Goal: Information Seeking & Learning: Learn about a topic

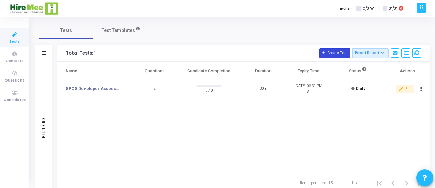
click at [343, 50] on button "Create Test" at bounding box center [334, 54] width 31 height 10
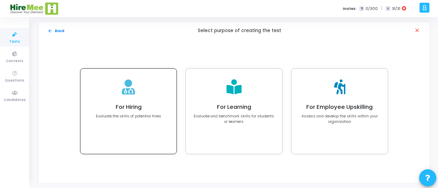
click at [131, 91] on icon at bounding box center [128, 87] width 13 height 15
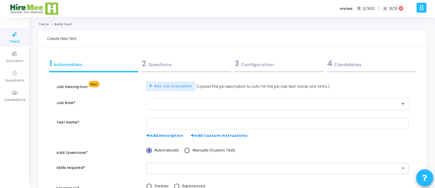
scroll to position [91, 0]
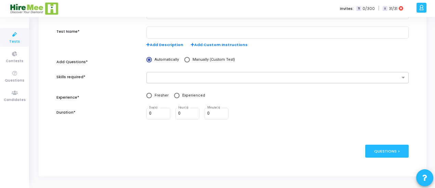
click at [188, 74] on div at bounding box center [273, 78] width 253 height 9
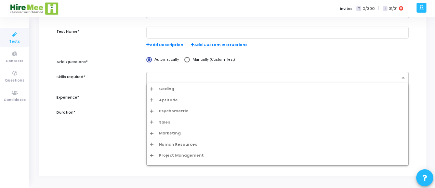
click at [175, 88] on div "Coding" at bounding box center [277, 89] width 255 height 6
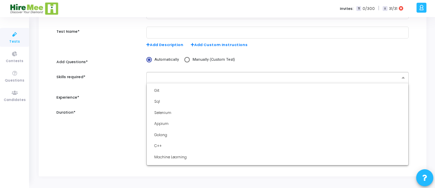
scroll to position [72, 0]
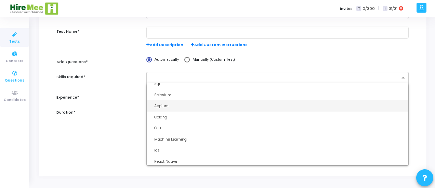
click at [13, 74] on icon at bounding box center [15, 73] width 14 height 9
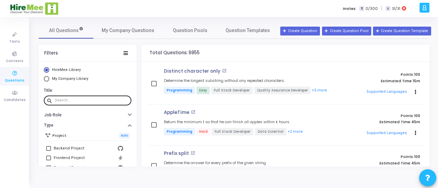
click at [77, 103] on div at bounding box center [92, 100] width 74 height 11
paste input "Integer to Roman"
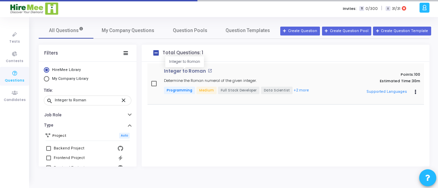
click at [188, 69] on p "Integer to Roman" at bounding box center [185, 71] width 42 height 5
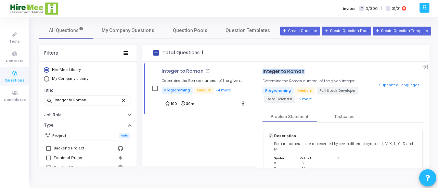
drag, startPoint x: 306, startPoint y: 74, endPoint x: 262, endPoint y: 72, distance: 44.1
click at [262, 72] on div "Integer to Roman open_in_new Determine the Roman numeral of the given integer. …" at bounding box center [343, 116] width 173 height 105
copy p "Integer to Roman"
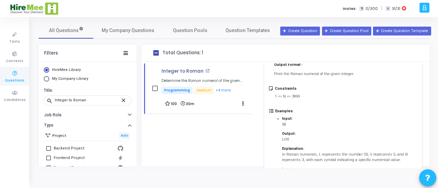
scroll to position [311, 0]
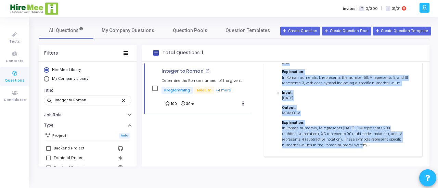
drag, startPoint x: 274, startPoint y: 87, endPoint x: 346, endPoint y: 143, distance: 91.3
copy div "Lorem ipsumdol sit ametconsect ad elits doeiusmod tempori: U, L, E, D, M, A eni…"
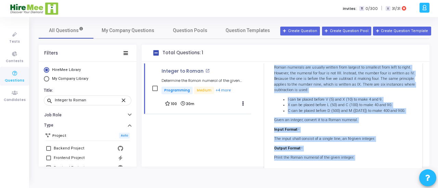
scroll to position [0, 0]
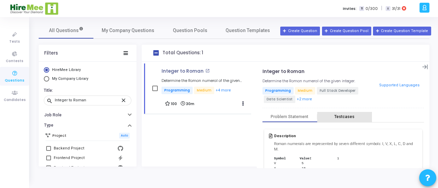
click at [345, 115] on div "Testcases" at bounding box center [344, 117] width 20 height 5
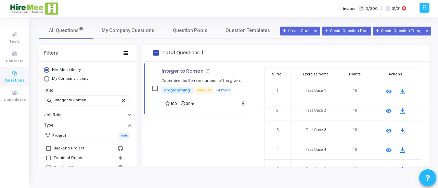
scroll to position [62, 0]
click at [387, 90] on mat-icon "remove_red_eye" at bounding box center [388, 92] width 8 height 8
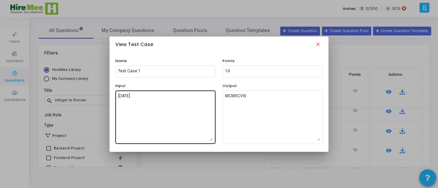
click at [131, 100] on textarea "[DATE]" at bounding box center [165, 117] width 95 height 48
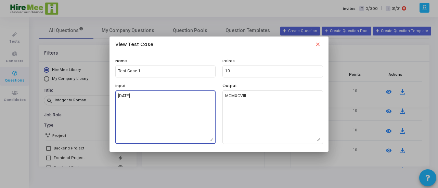
click at [131, 100] on textarea "[DATE]" at bounding box center [165, 117] width 95 height 48
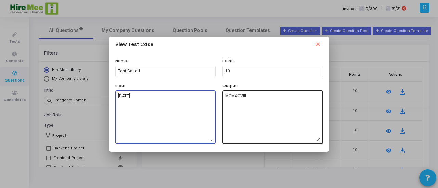
click at [262, 100] on textarea "MCMXCVIII" at bounding box center [272, 117] width 95 height 48
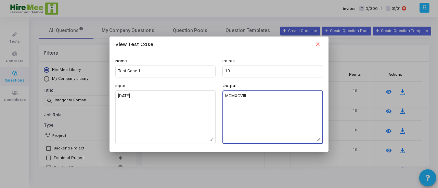
click at [262, 100] on textarea "MCMXCVIII" at bounding box center [272, 117] width 95 height 48
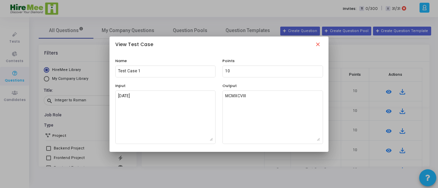
click at [316, 47] on mat-icon "close" at bounding box center [318, 45] width 8 height 8
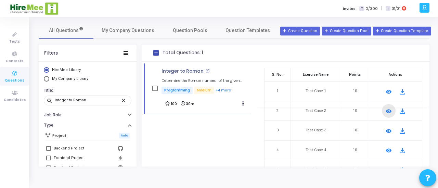
click at [385, 112] on mat-icon "remove_red_eye" at bounding box center [388, 111] width 8 height 8
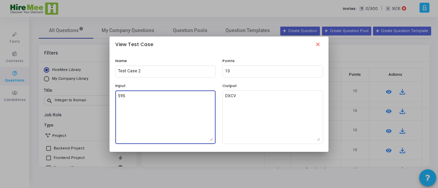
click at [145, 101] on textarea "595" at bounding box center [165, 117] width 95 height 48
click at [144, 101] on textarea "595" at bounding box center [165, 117] width 95 height 48
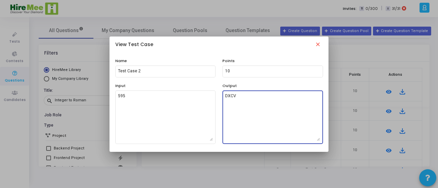
click at [241, 102] on textarea "DXCV" at bounding box center [272, 117] width 95 height 48
click at [319, 44] on mat-icon "close" at bounding box center [318, 45] width 8 height 8
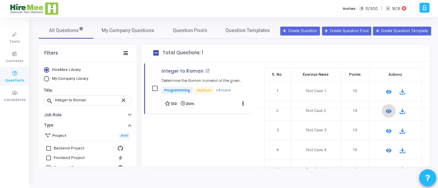
click at [385, 131] on mat-icon "remove_red_eye" at bounding box center [388, 131] width 8 height 8
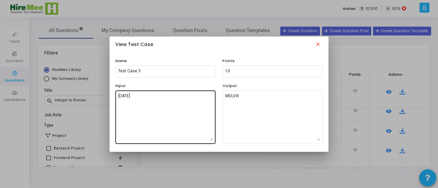
click at [156, 105] on textarea "[DATE]" at bounding box center [165, 117] width 95 height 48
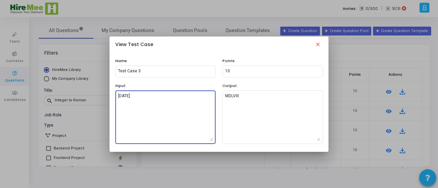
click at [156, 105] on textarea "[DATE]" at bounding box center [165, 117] width 95 height 48
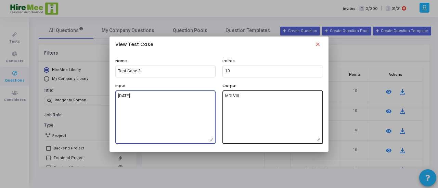
click at [244, 101] on textarea "MDLVIII" at bounding box center [272, 117] width 95 height 48
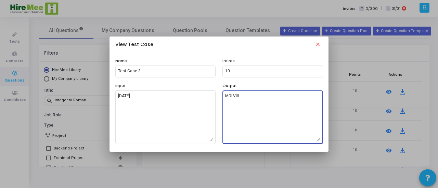
click at [244, 100] on textarea "MDLVIII" at bounding box center [272, 117] width 95 height 48
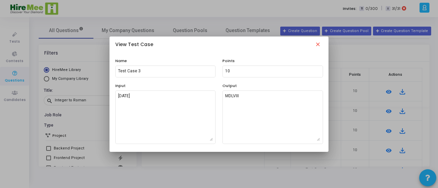
click at [317, 45] on mat-icon "close" at bounding box center [318, 45] width 8 height 8
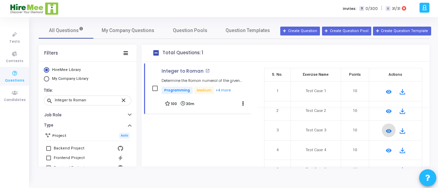
click at [384, 149] on mat-icon "remove_red_eye" at bounding box center [388, 151] width 8 height 8
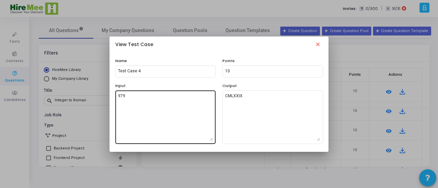
click at [157, 99] on textarea "979" at bounding box center [165, 117] width 95 height 48
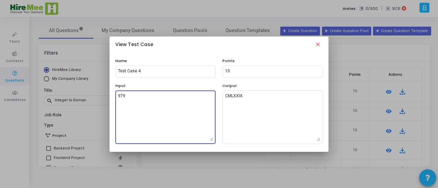
click at [157, 99] on textarea "979" at bounding box center [165, 117] width 95 height 48
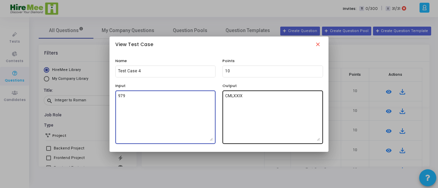
click at [237, 101] on textarea "CMLXXIX" at bounding box center [272, 117] width 95 height 48
click at [237, 100] on textarea "CMLXXIX" at bounding box center [272, 117] width 95 height 48
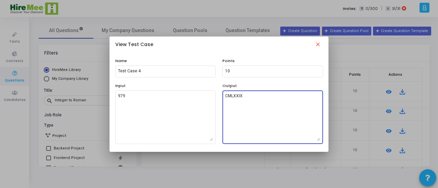
click at [237, 100] on textarea "CMLXXIX" at bounding box center [272, 117] width 95 height 48
click at [318, 44] on mat-icon "close" at bounding box center [318, 45] width 8 height 8
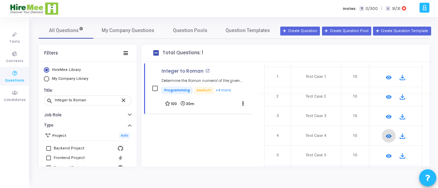
scroll to position [76, 0]
click at [384, 137] on mat-icon "remove_red_eye" at bounding box center [388, 136] width 8 height 8
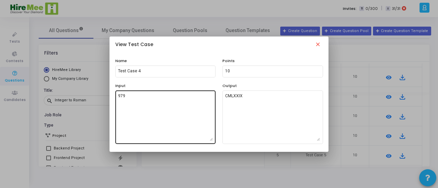
click at [143, 101] on textarea "979" at bounding box center [165, 117] width 95 height 48
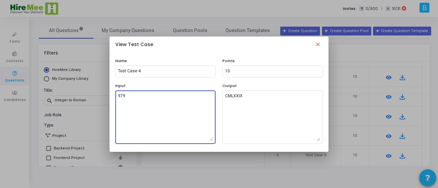
click at [143, 101] on textarea "979" at bounding box center [165, 117] width 95 height 48
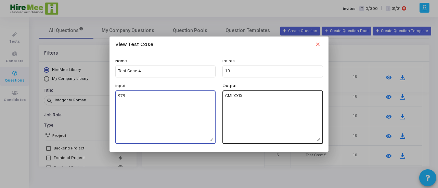
click at [241, 102] on textarea "CMLXXIX" at bounding box center [272, 117] width 95 height 48
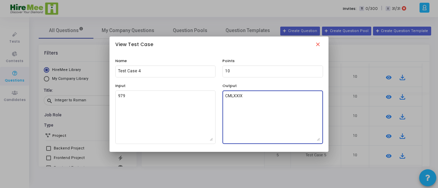
click at [241, 101] on textarea "CMLXXIX" at bounding box center [272, 117] width 95 height 48
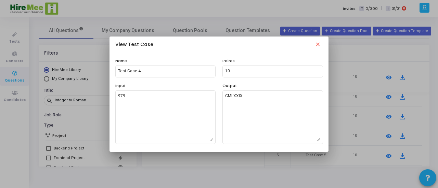
click at [319, 46] on mat-icon "close" at bounding box center [318, 45] width 8 height 8
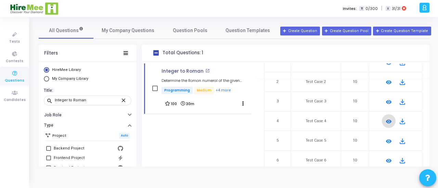
scroll to position [91, 0]
click at [386, 142] on mat-icon "remove_red_eye" at bounding box center [388, 141] width 8 height 8
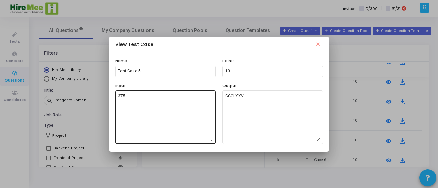
click at [172, 110] on textarea "375" at bounding box center [165, 117] width 95 height 48
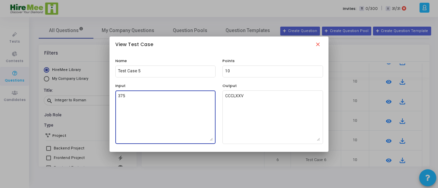
click at [172, 110] on textarea "375" at bounding box center [165, 117] width 95 height 48
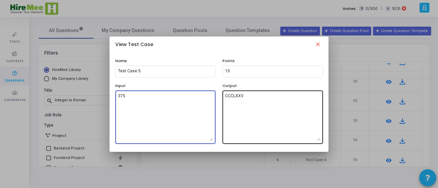
click at [256, 101] on textarea "CCCLXXV" at bounding box center [272, 117] width 95 height 48
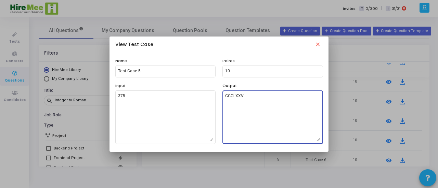
click at [256, 100] on textarea "CCCLXXV" at bounding box center [272, 117] width 95 height 48
click at [255, 100] on textarea "CCCLXXV" at bounding box center [272, 117] width 95 height 48
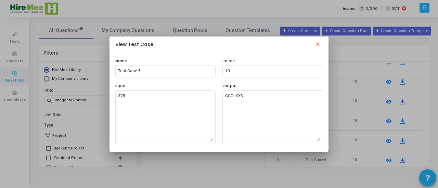
click at [317, 47] on mat-icon "close" at bounding box center [318, 45] width 8 height 8
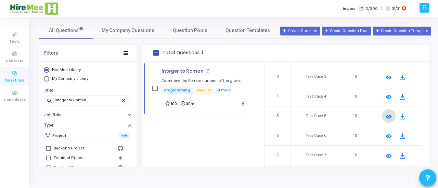
scroll to position [117, 0]
click at [385, 133] on mat-icon "remove_red_eye" at bounding box center [388, 135] width 8 height 8
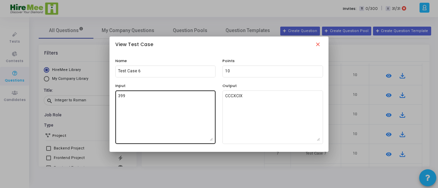
click at [162, 105] on textarea "399" at bounding box center [165, 117] width 95 height 48
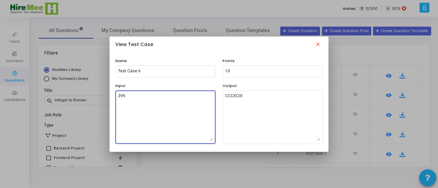
click at [161, 105] on textarea "399" at bounding box center [165, 117] width 95 height 48
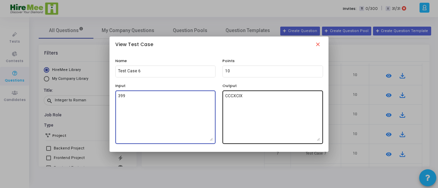
click at [256, 101] on textarea "CCCXCIX" at bounding box center [272, 117] width 95 height 48
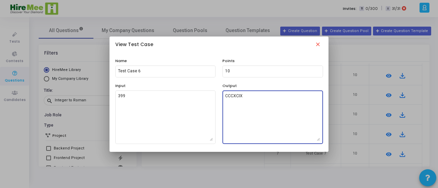
click at [255, 101] on textarea "CCCXCIX" at bounding box center [272, 117] width 95 height 48
click at [255, 100] on textarea "CCCXCIX" at bounding box center [272, 117] width 95 height 48
click at [317, 44] on mat-icon "close" at bounding box center [318, 45] width 8 height 8
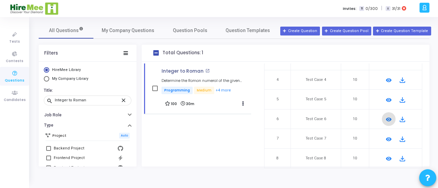
scroll to position [133, 0]
click at [385, 137] on mat-icon "remove_red_eye" at bounding box center [388, 138] width 8 height 8
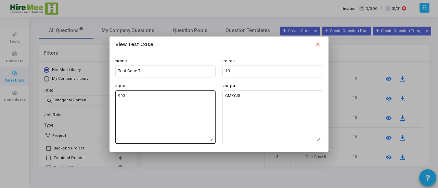
click at [157, 99] on textarea "993" at bounding box center [165, 117] width 95 height 48
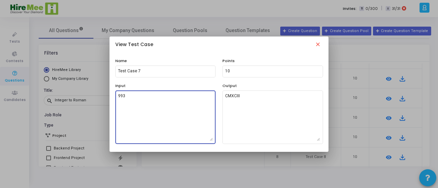
click at [156, 99] on textarea "993" at bounding box center [165, 117] width 95 height 48
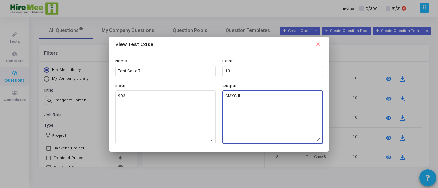
click at [254, 98] on textarea "CMXCIII" at bounding box center [272, 117] width 95 height 48
click at [318, 43] on mat-icon "close" at bounding box center [318, 45] width 8 height 8
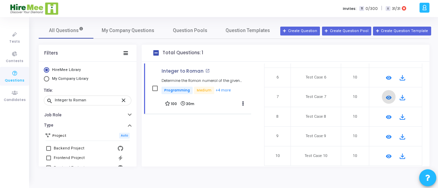
scroll to position [175, 0]
click at [384, 114] on mat-icon "remove_red_eye" at bounding box center [388, 116] width 8 height 8
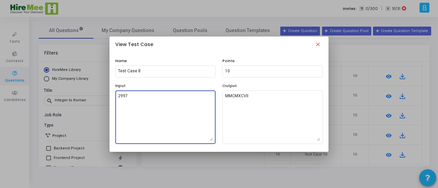
click at [142, 102] on textarea "2997" at bounding box center [165, 117] width 95 height 48
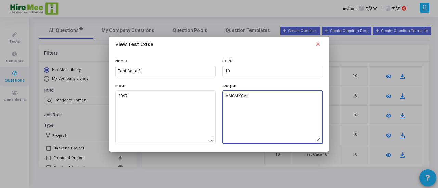
click at [257, 101] on textarea "MMCMXCVII" at bounding box center [272, 117] width 95 height 48
click at [256, 100] on textarea "MMCMXCVII" at bounding box center [272, 117] width 95 height 48
click at [319, 46] on mat-icon "close" at bounding box center [318, 45] width 8 height 8
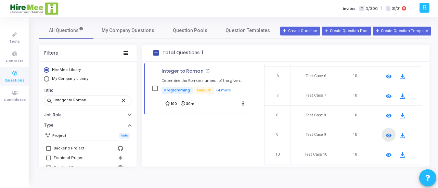
click at [385, 133] on mat-icon "remove_red_eye" at bounding box center [388, 136] width 8 height 8
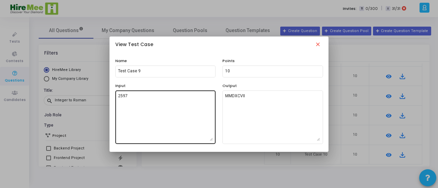
click at [157, 104] on textarea "2597" at bounding box center [165, 117] width 95 height 48
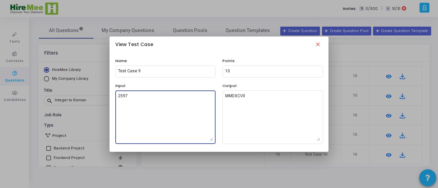
click at [157, 103] on textarea "2597" at bounding box center [165, 117] width 95 height 48
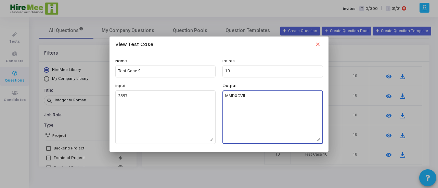
click at [234, 95] on textarea "MMDXCVII" at bounding box center [272, 117] width 95 height 48
click at [317, 45] on mat-icon "close" at bounding box center [318, 45] width 8 height 8
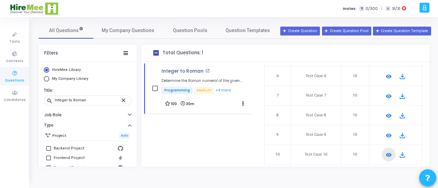
click at [385, 154] on mat-icon "remove_red_eye" at bounding box center [388, 155] width 8 height 8
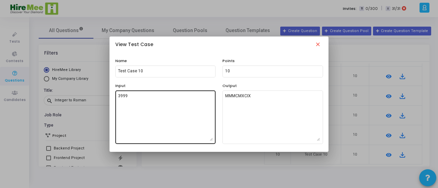
click at [172, 107] on textarea "3999" at bounding box center [165, 117] width 95 height 48
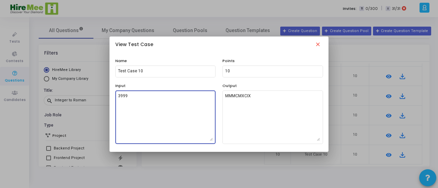
click at [173, 107] on textarea "3999" at bounding box center [165, 117] width 95 height 48
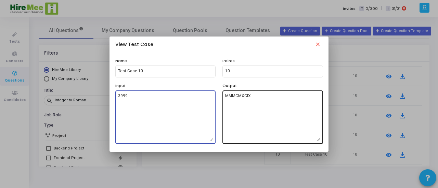
click at [250, 98] on textarea "MMMCMXCIX" at bounding box center [272, 117] width 95 height 48
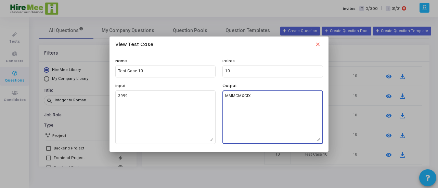
click at [250, 98] on textarea "MMMCMXCIX" at bounding box center [272, 117] width 95 height 48
click at [320, 45] on mat-icon "close" at bounding box center [318, 45] width 8 height 8
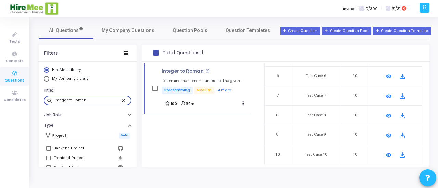
click at [95, 103] on input "Integer to Roman" at bounding box center [88, 101] width 66 height 4
paste input "Sum cube"
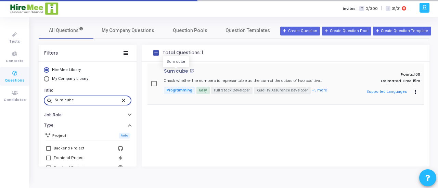
type input "Sum cube"
click at [172, 70] on p "Sum cube" at bounding box center [176, 71] width 24 height 5
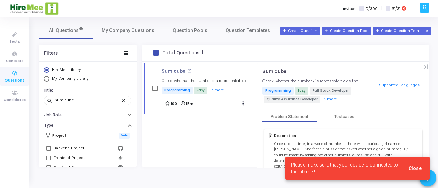
click at [415, 170] on span "Close" at bounding box center [414, 168] width 13 height 5
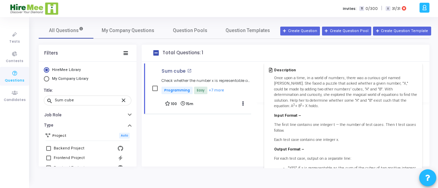
scroll to position [67, 0]
drag, startPoint x: 160, startPoint y: 73, endPoint x: 184, endPoint y: 72, distance: 23.6
click at [183, 72] on div "Sum cube open_in_new Check whether the number x is representable as the sum of …" at bounding box center [199, 89] width 103 height 40
copy p "Sum cube"
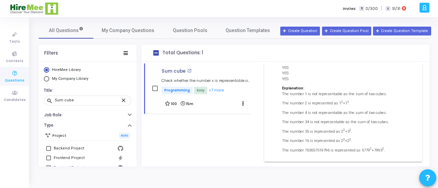
drag, startPoint x: 273, startPoint y: 78, endPoint x: 392, endPoint y: 156, distance: 142.0
copy div "Lore ipsu d sita, co a elits do eiusmod, tempo inc u laboree dolo magna Aliq. E…"
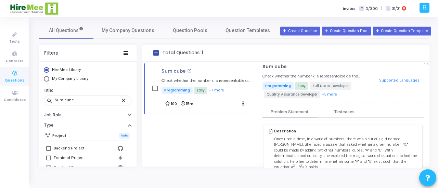
scroll to position [0, 0]
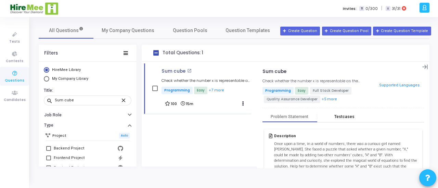
click at [338, 118] on div "Testcases" at bounding box center [344, 117] width 20 height 5
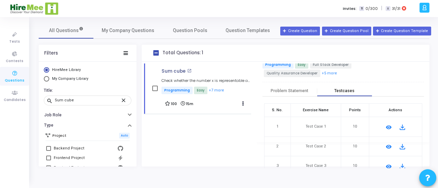
scroll to position [28, 0]
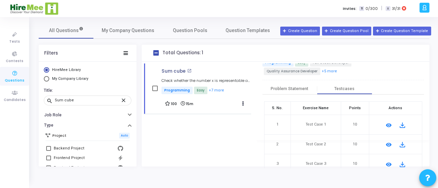
click at [388, 124] on mat-icon "remove_red_eye" at bounding box center [388, 125] width 8 height 8
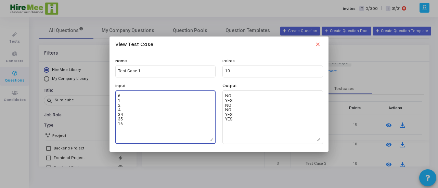
click at [140, 127] on textarea "6 1 2 4 34 35 16" at bounding box center [165, 117] width 95 height 48
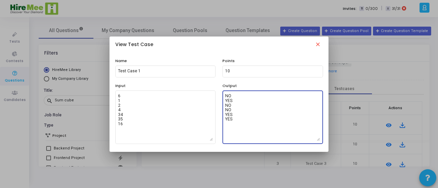
click at [246, 115] on textarea "NO YES NO NO YES YES" at bounding box center [272, 117] width 95 height 48
click at [317, 42] on mat-icon "close" at bounding box center [318, 45] width 8 height 8
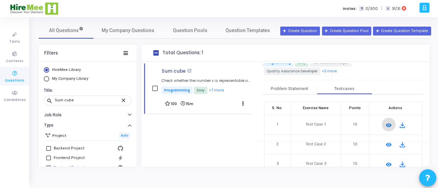
click at [387, 144] on mat-icon "remove_red_eye" at bounding box center [388, 145] width 8 height 8
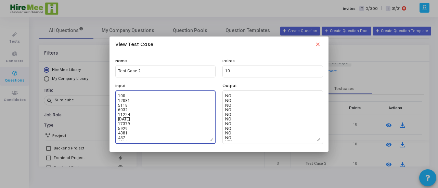
click at [145, 114] on textarea "100 12081 5118 6032 11224 [DATE] 17379 5929 4381 437 4014 3059 17163 14240 5993…" at bounding box center [165, 117] width 95 height 48
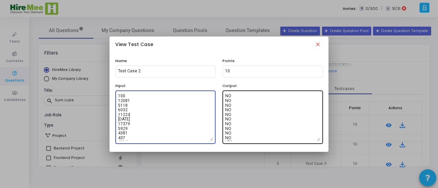
click at [247, 118] on textarea "NO NO NO NO NO NO NO NO NO NO YES NO NO NO NO NO NO NO NO NO NO NO NO NO NO NO …" at bounding box center [272, 117] width 95 height 48
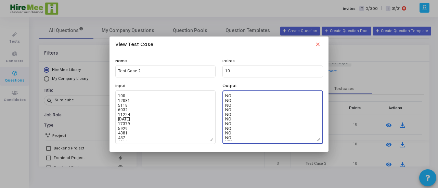
click at [319, 44] on mat-icon "close" at bounding box center [318, 45] width 8 height 8
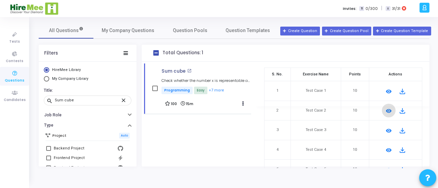
scroll to position [64, 0]
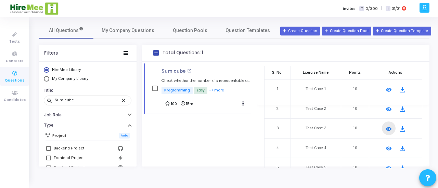
click at [387, 127] on mat-icon "remove_red_eye" at bounding box center [388, 129] width 8 height 8
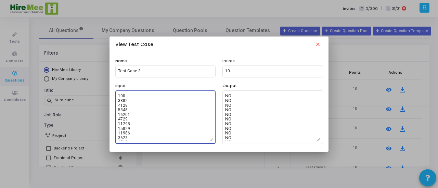
click at [162, 123] on textarea "100 3882 4128 5348 16201 4729 11295 15829 11986 3623 4518 10565 15561 19028 677…" at bounding box center [165, 117] width 95 height 48
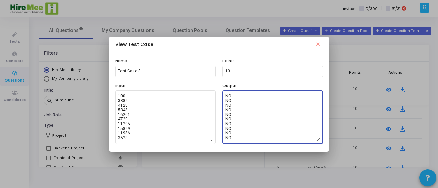
click at [241, 131] on textarea "NO NO NO NO NO NO NO NO NO NO NO YES NO NO NO NO NO NO NO NO NO NO NO NO NO NO …" at bounding box center [272, 117] width 95 height 48
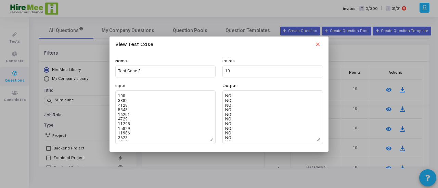
click at [318, 44] on mat-icon "close" at bounding box center [318, 45] width 8 height 8
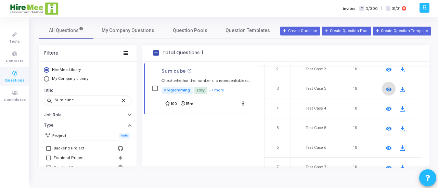
scroll to position [104, 0]
click at [385, 105] on mat-icon "remove_red_eye" at bounding box center [388, 109] width 8 height 8
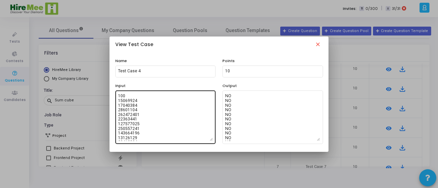
click at [188, 113] on textarea "100 15069924 17040384 28601104 262472401 22363441 127577025 250557241 143664196…" at bounding box center [165, 117] width 95 height 48
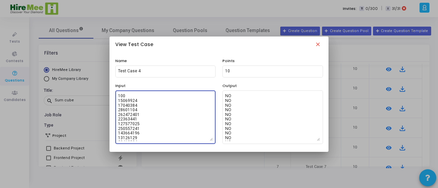
click at [188, 112] on textarea "100 15069924 17040384 28601104 262472401 22363441 127577025 250557241 143664196…" at bounding box center [165, 117] width 95 height 48
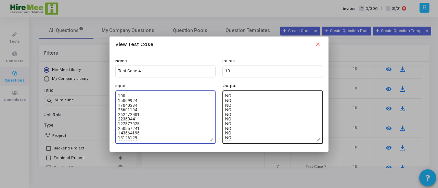
click at [250, 127] on textarea "NO NO NO NO NO NO NO NO NO NO NO NO NO YES NO NO NO NO NO NO NO NO NO NO NO NO …" at bounding box center [272, 117] width 95 height 48
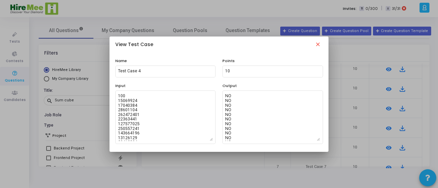
click at [318, 45] on mat-icon "close" at bounding box center [318, 45] width 8 height 8
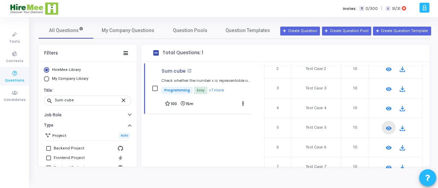
click at [388, 128] on mat-icon "remove_red_eye" at bounding box center [388, 129] width 8 height 8
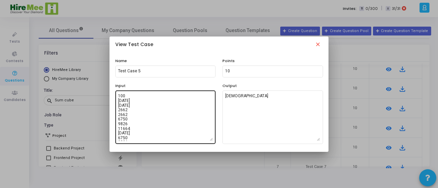
click at [160, 113] on textarea "100 [DATE] [DATE] 2662 2662 6750 9826 11664 [DATE] 6750 9826 13718 [DATE] 4394 …" at bounding box center [165, 117] width 95 height 48
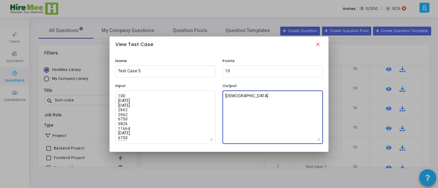
click at [254, 115] on textarea "[DEMOGRAPHIC_DATA]" at bounding box center [272, 117] width 95 height 48
click at [319, 44] on mat-icon "close" at bounding box center [318, 45] width 8 height 8
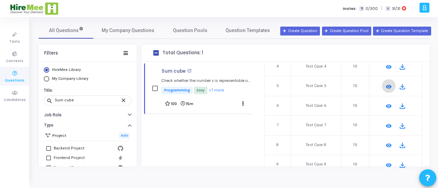
scroll to position [147, 0]
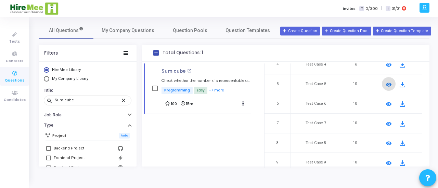
click at [384, 103] on mat-icon "remove_red_eye" at bounding box center [388, 104] width 8 height 8
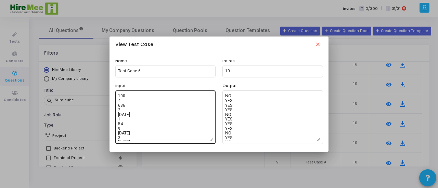
click at [164, 104] on textarea "100 4 686 2 [DATE] 1 54 9 [DATE] 3 [DATE] 1 2 2 432 4 2 3 54 9 686 1 [DATE] 4 […" at bounding box center [165, 117] width 95 height 48
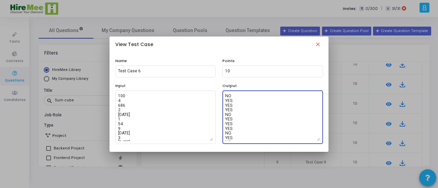
click at [273, 125] on textarea "NO YES YES YES NO YES YES YES NO YES NO [DEMOGRAPHIC_DATA] NO YES NO [DEMOGRAPH…" at bounding box center [272, 117] width 95 height 48
click at [317, 43] on mat-icon "close" at bounding box center [318, 45] width 8 height 8
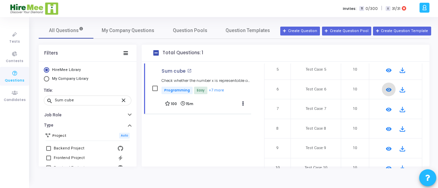
scroll to position [170, 0]
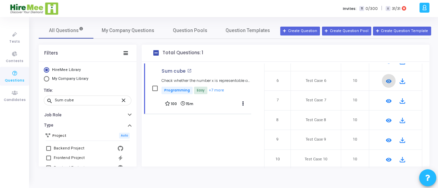
click at [385, 102] on mat-icon "remove_red_eye" at bounding box center [388, 101] width 8 height 8
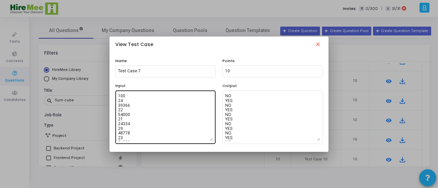
click at [159, 107] on textarea "100 24 39366 22 54000 21 24334 29 48778 23 54000 21 18522 22 35152 24 18522 23 …" at bounding box center [165, 117] width 95 height 48
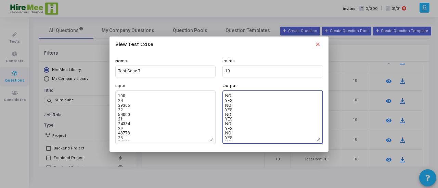
click at [247, 123] on textarea "NO YES NO YES NO YES NO YES NO YES NO YES NO YES NO YES NO YES NO YES NO YES NO…" at bounding box center [272, 117] width 95 height 48
click at [317, 44] on mat-icon "close" at bounding box center [318, 45] width 8 height 8
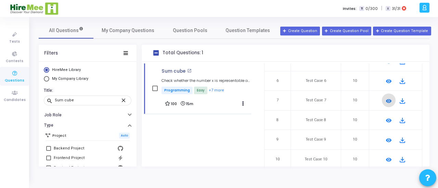
click at [386, 119] on mat-icon "remove_red_eye" at bounding box center [388, 121] width 8 height 8
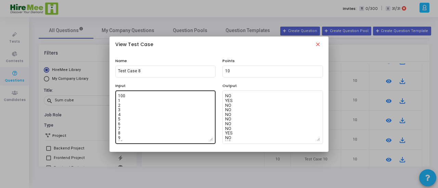
click at [174, 104] on textarea "100 1 2 3 4 5 6 7 8 9 10 11 12 13 14 15 16 17 18 19 20 21 22 23 24 25 26 27 28 …" at bounding box center [165, 117] width 95 height 48
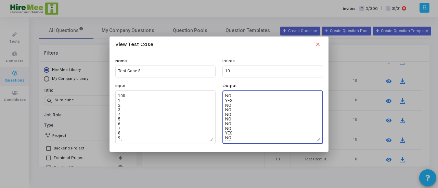
click at [257, 106] on textarea "NO YES NO NO NO NO NO NO YES NO NO NO NO NO NO YES NO NO NO NO NO NO NO NO NO N…" at bounding box center [272, 117] width 95 height 48
click at [319, 44] on mat-icon "close" at bounding box center [318, 45] width 8 height 8
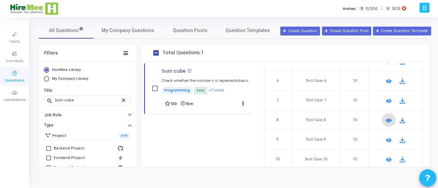
click at [384, 138] on mat-icon "remove_red_eye" at bounding box center [388, 140] width 8 height 8
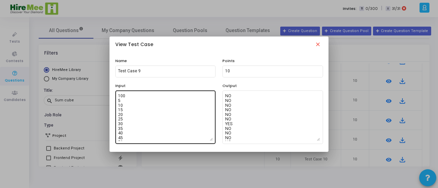
click at [183, 119] on textarea "100 5 10 15 20 25 30 35 40 45 50 55 60 65 70 75 80 85 90 95 100 105 110 115 120…" at bounding box center [165, 117] width 95 height 48
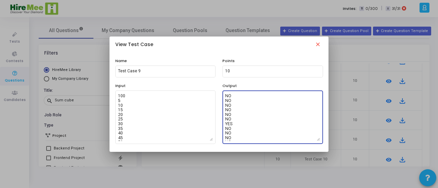
click at [249, 108] on textarea "NO NO NO NO NO NO YES NO NO NO NO NO YES NO NO NO NO NO NO NO NO NO NO NO NO NO…" at bounding box center [272, 117] width 95 height 48
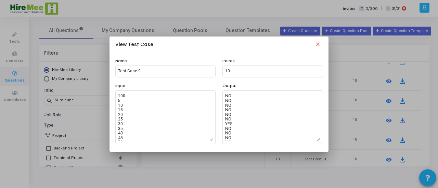
click at [314, 45] on mat-icon "close" at bounding box center [318, 45] width 8 height 8
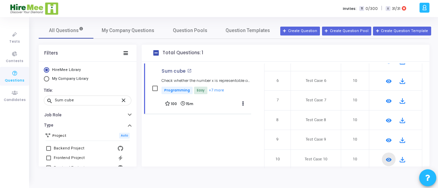
click at [384, 159] on mat-icon "remove_red_eye" at bounding box center [388, 160] width 8 height 8
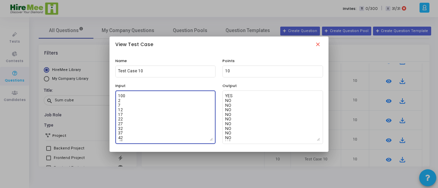
click at [150, 107] on textarea "100 2 7 12 17 22 27 32 37 42 47 52 57 62 67 72 77 82 87 92 97 102 107 112 117 1…" at bounding box center [165, 117] width 95 height 48
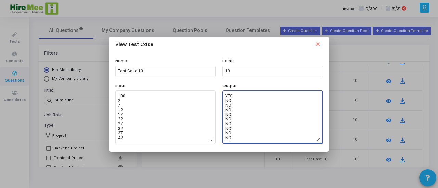
click at [247, 123] on textarea "YES NO NO NO NO NO NO NO NO NO NO NO NO NO YES NO NO NO NO NO NO NO NO NO NO NO…" at bounding box center [272, 117] width 95 height 48
